Goal: Information Seeking & Learning: Learn about a topic

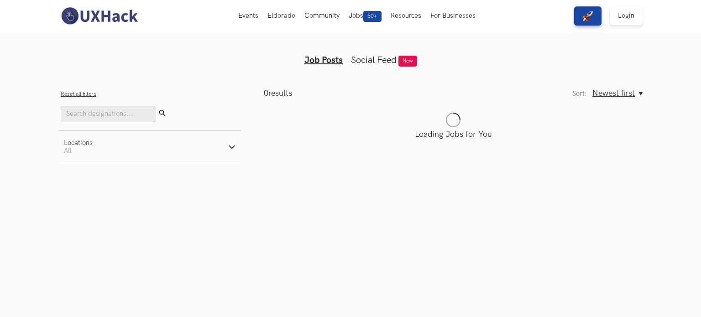
click at [228, 146] on icon "button" at bounding box center [231, 146] width 7 height 7
click at [75, 167] on label "Remote" at bounding box center [82, 171] width 36 height 10
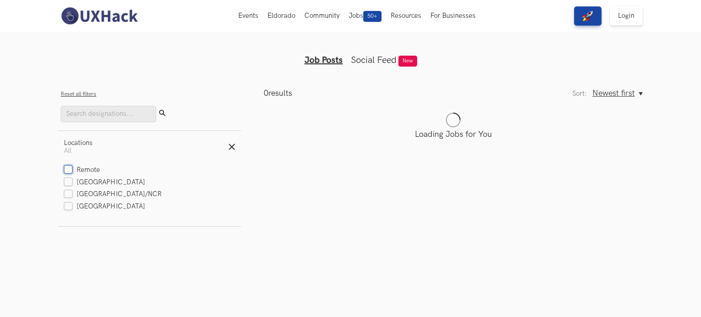
click at [73, 167] on input "Remote" at bounding box center [68, 170] width 9 height 9
checkbox input "true"
click at [68, 206] on label "[GEOGRAPHIC_DATA]" at bounding box center [104, 207] width 81 height 10
click at [68, 206] on input "[GEOGRAPHIC_DATA]" at bounding box center [68, 207] width 9 height 9
checkbox input "true"
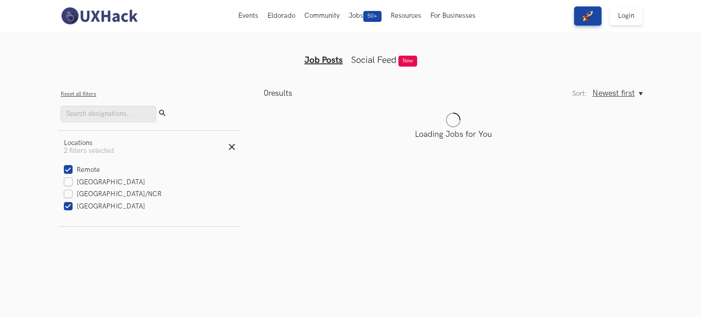
click at [252, 198] on main "0 results Sort: Newest first Oldest first Newest first Sort: Newest first Oldes…" at bounding box center [441, 157] width 401 height 138
